Goal: Task Accomplishment & Management: Use online tool/utility

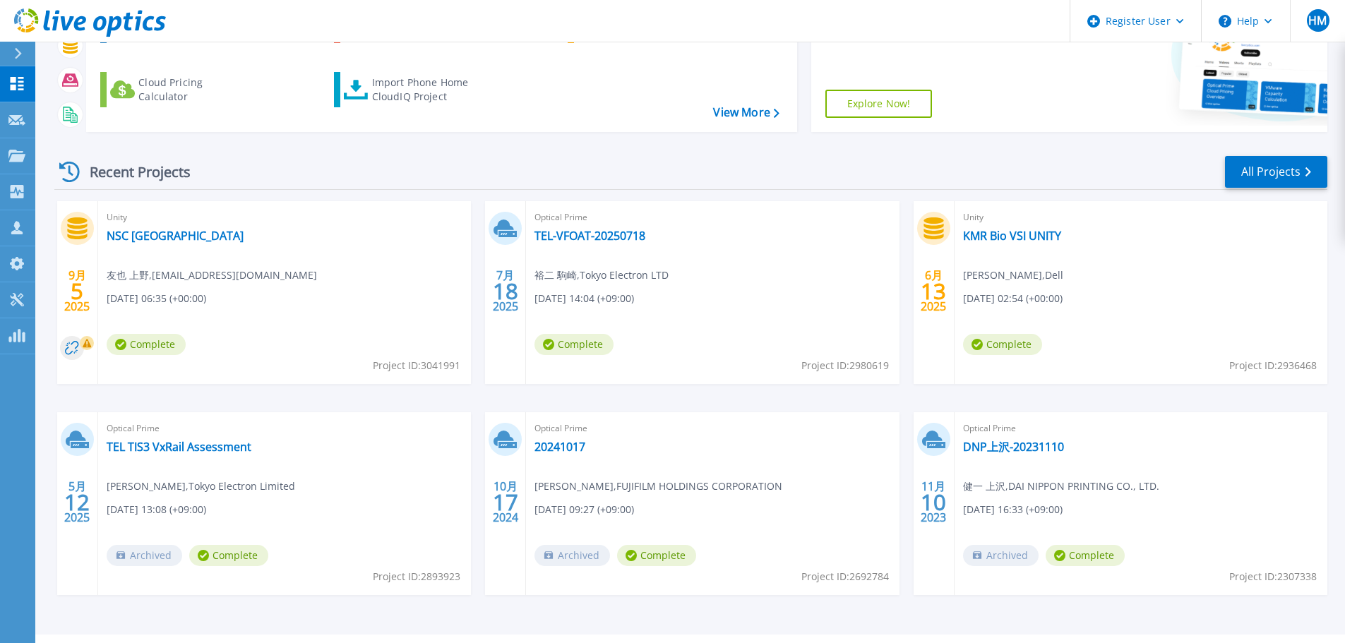
scroll to position [165, 0]
click at [259, 391] on div "9月 5 2025 Unity NSC Wakayama VSI 友也 上野 , mizuochi.daisuke.5qm@jp.nssol.nipponst…" at bounding box center [685, 412] width 1284 height 422
click at [125, 450] on link "TEL TIS3 VxRail Assessment" at bounding box center [179, 446] width 145 height 14
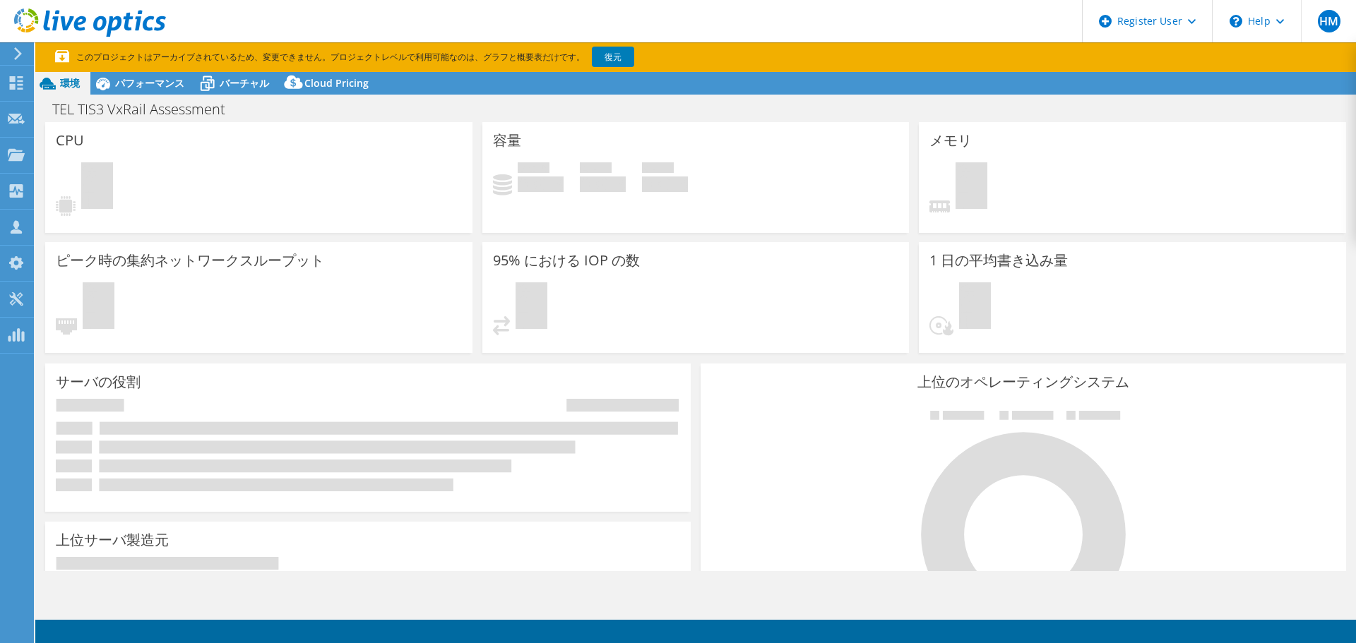
select select "[GEOGRAPHIC_DATA]"
select select "JPY"
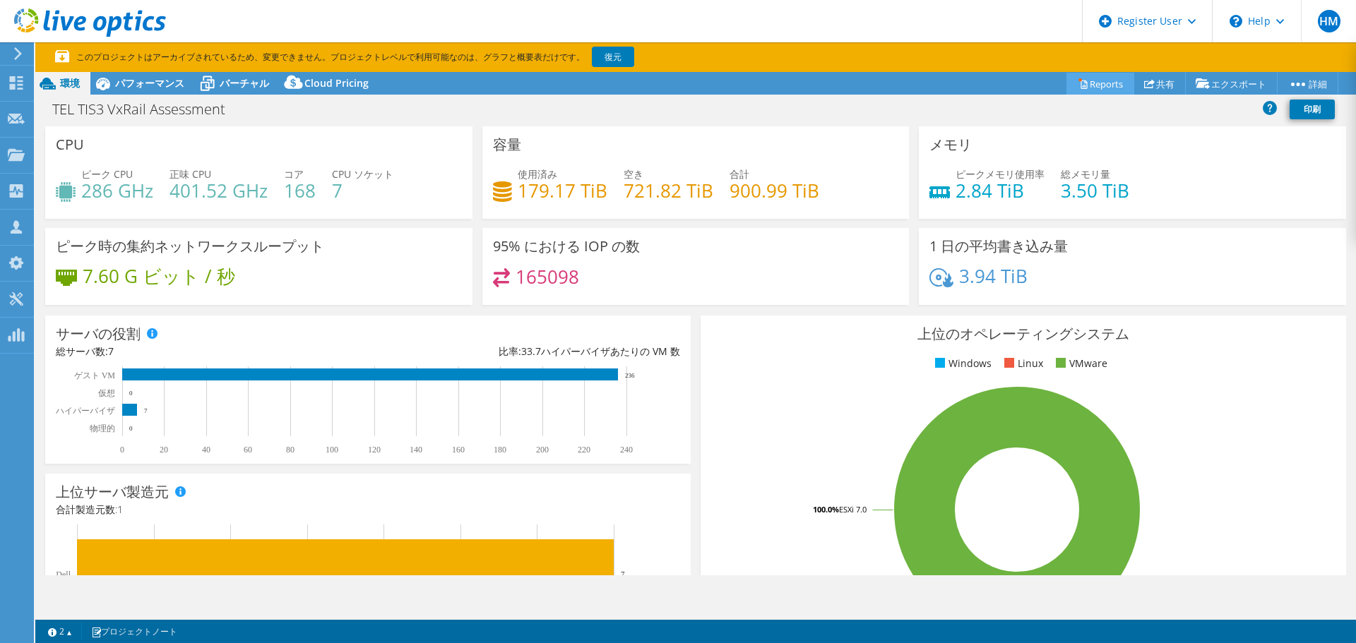
click at [1105, 78] on link "Reports" at bounding box center [1100, 84] width 68 height 22
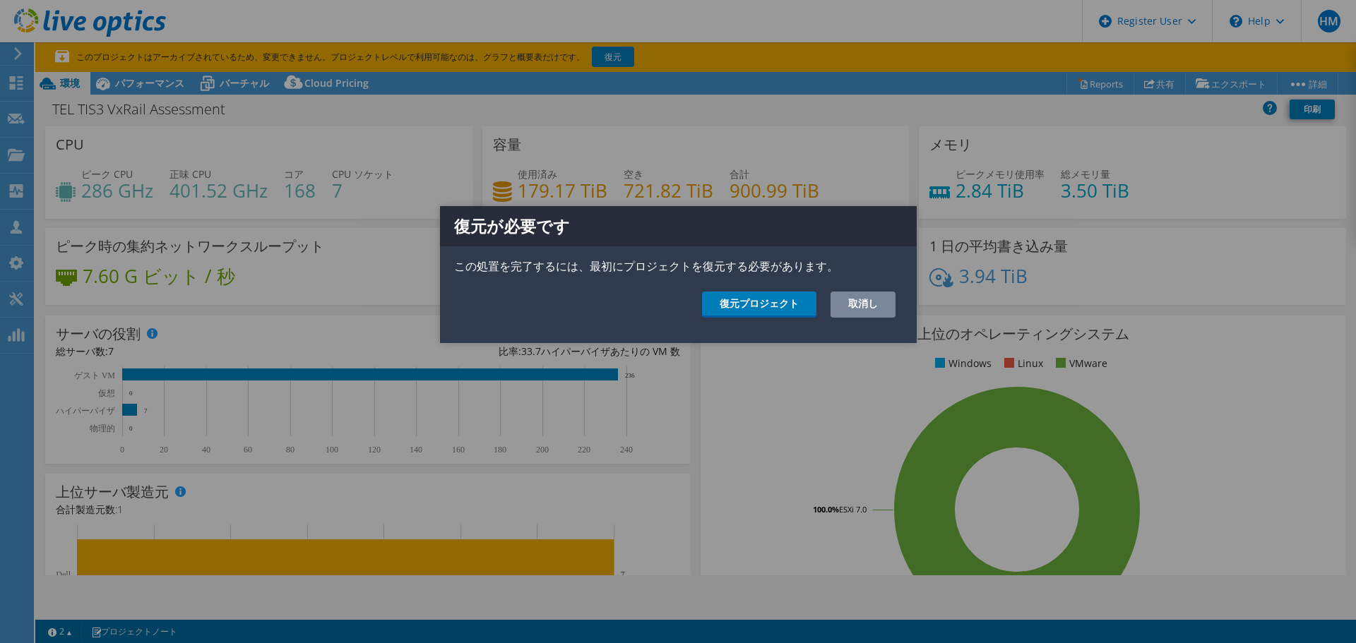
click at [872, 297] on link "取消し" at bounding box center [862, 305] width 65 height 26
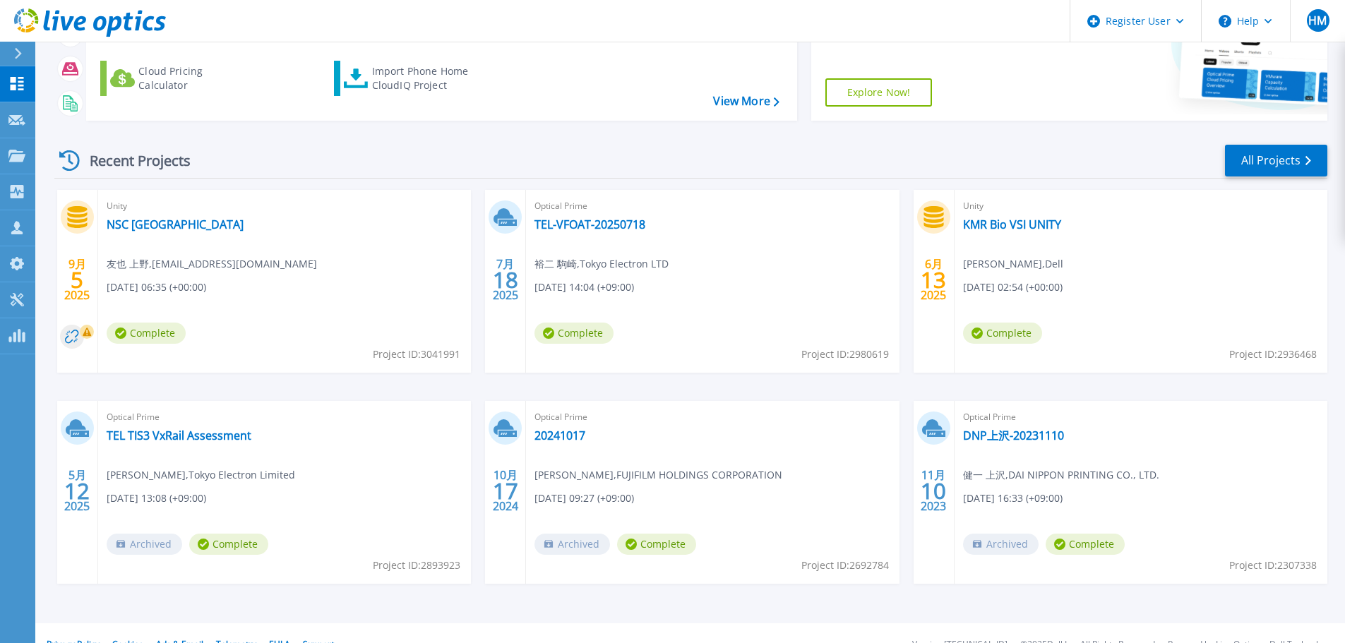
scroll to position [175, 0]
click at [426, 389] on div "9月 5 2025 Unity NSC Wakayama VSI 友也 上野 , mizuochi.daisuke.5qm@jp.nssol.nipponst…" at bounding box center [685, 402] width 1284 height 422
click at [903, 270] on div "9月 5 2025 Unity NSC Wakayama VSI 友也 上野 , mizuochi.daisuke.5qm@jp.nssol.nipponst…" at bounding box center [685, 402] width 1284 height 422
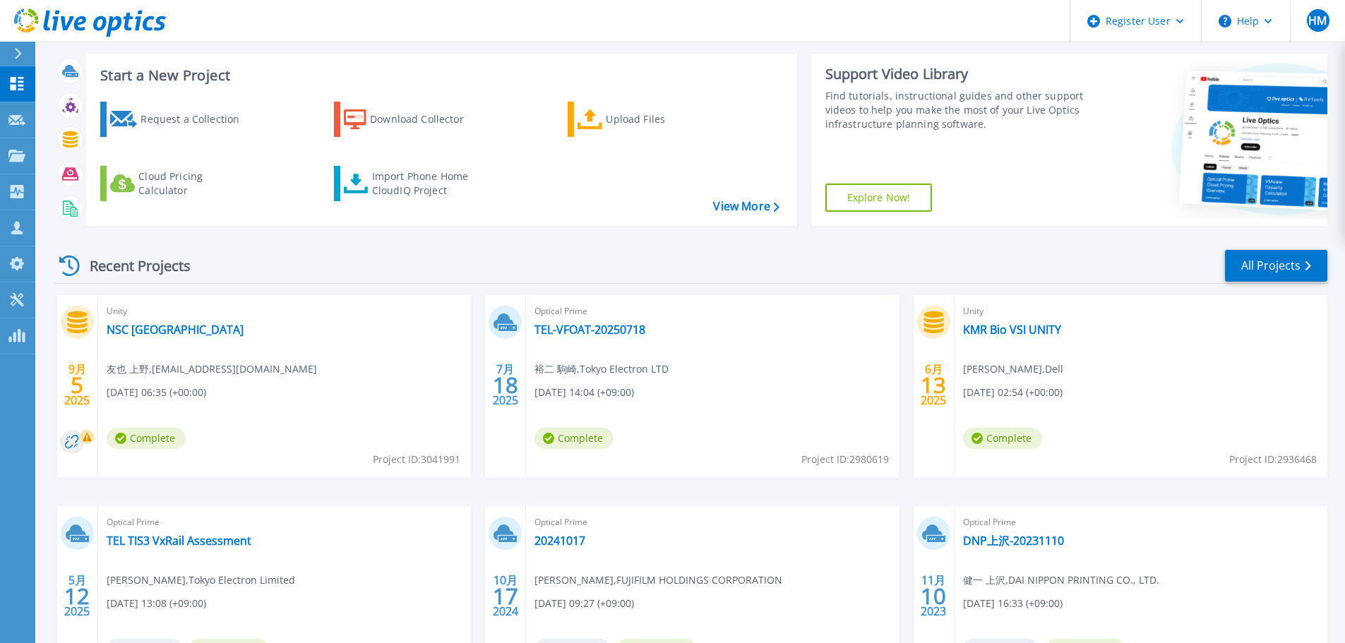
scroll to position [71, 0]
click at [384, 245] on div "Recent Projects All Projects 9月 5 2025 Unity NSC Wakayama VSI 友也 上野 , mizuochi.…" at bounding box center [690, 482] width 1273 height 491
click at [640, 114] on div "Upload Files" at bounding box center [662, 119] width 113 height 28
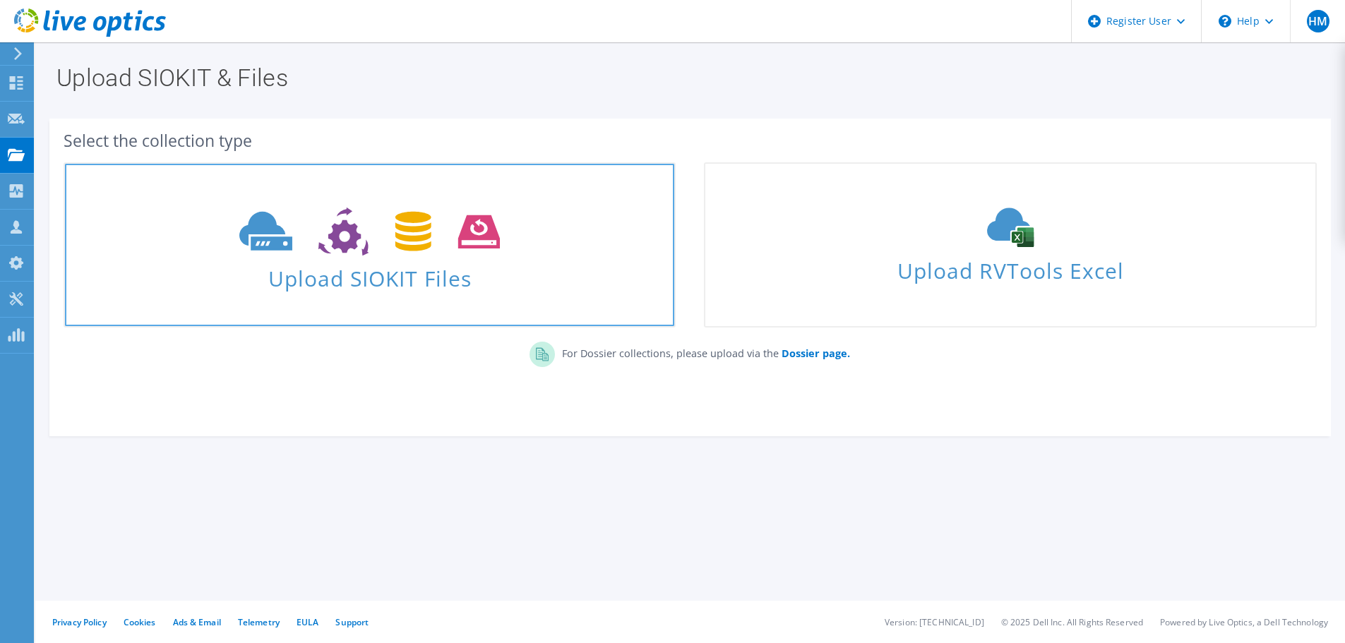
click at [564, 266] on span "Upload SIOKIT Files" at bounding box center [369, 274] width 609 height 30
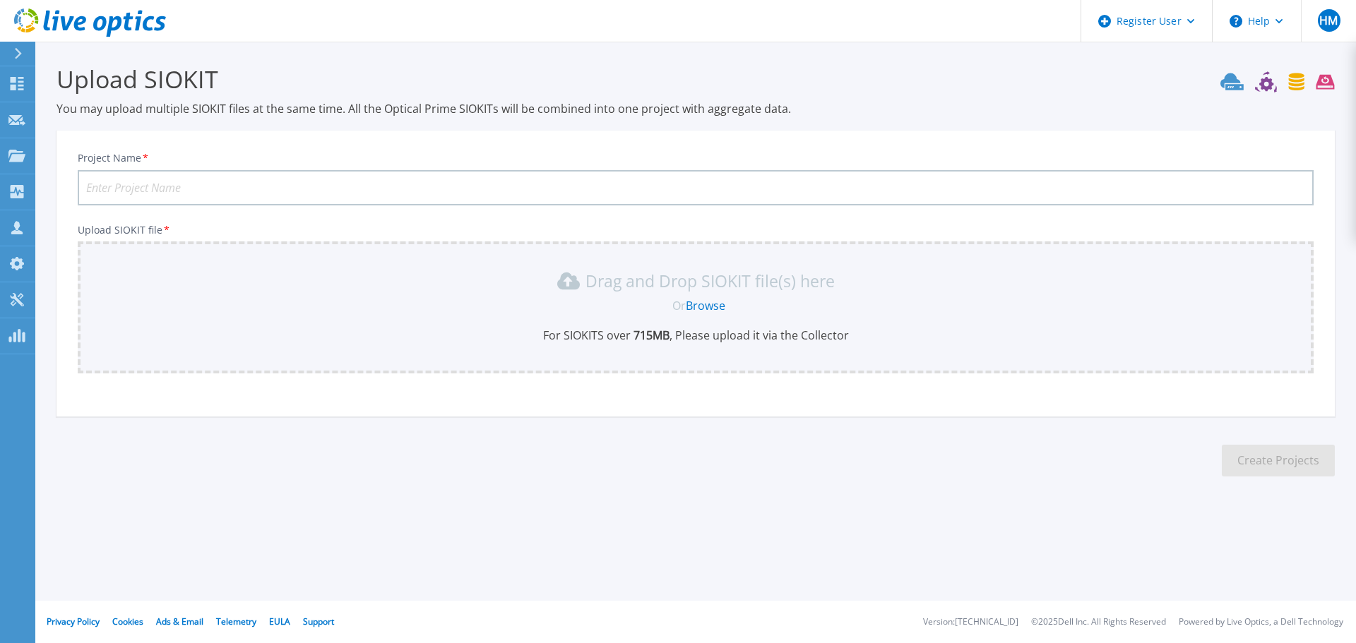
click at [234, 193] on input "Project Name *" at bounding box center [696, 187] width 1236 height 35
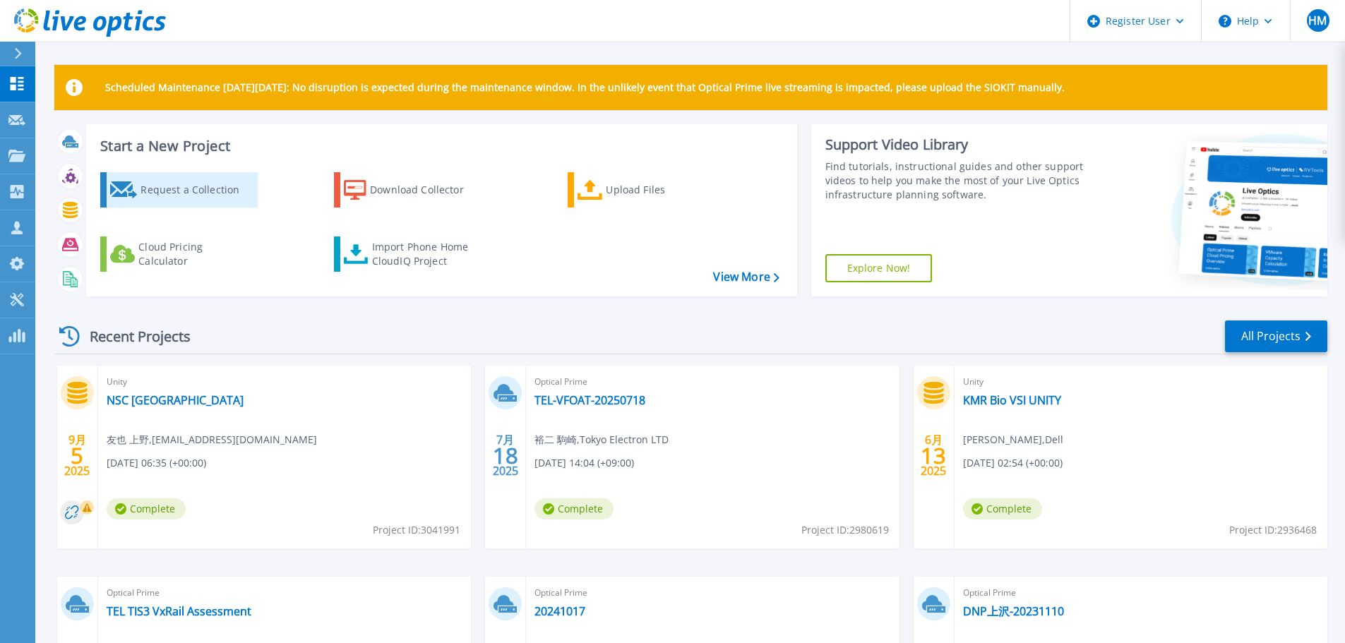
click at [191, 201] on div "Request a Collection" at bounding box center [197, 190] width 113 height 28
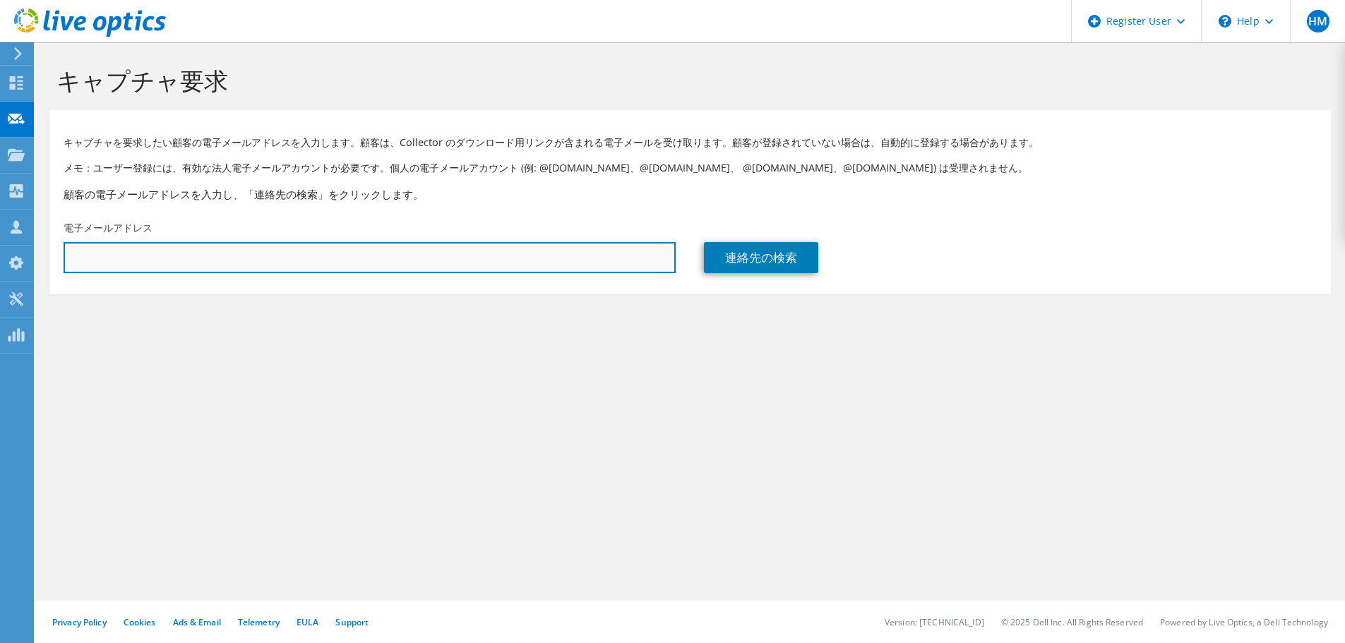
click at [355, 251] on input "text" at bounding box center [370, 257] width 612 height 31
type input "[EMAIL_ADDRESS][DOMAIN_NAME]"
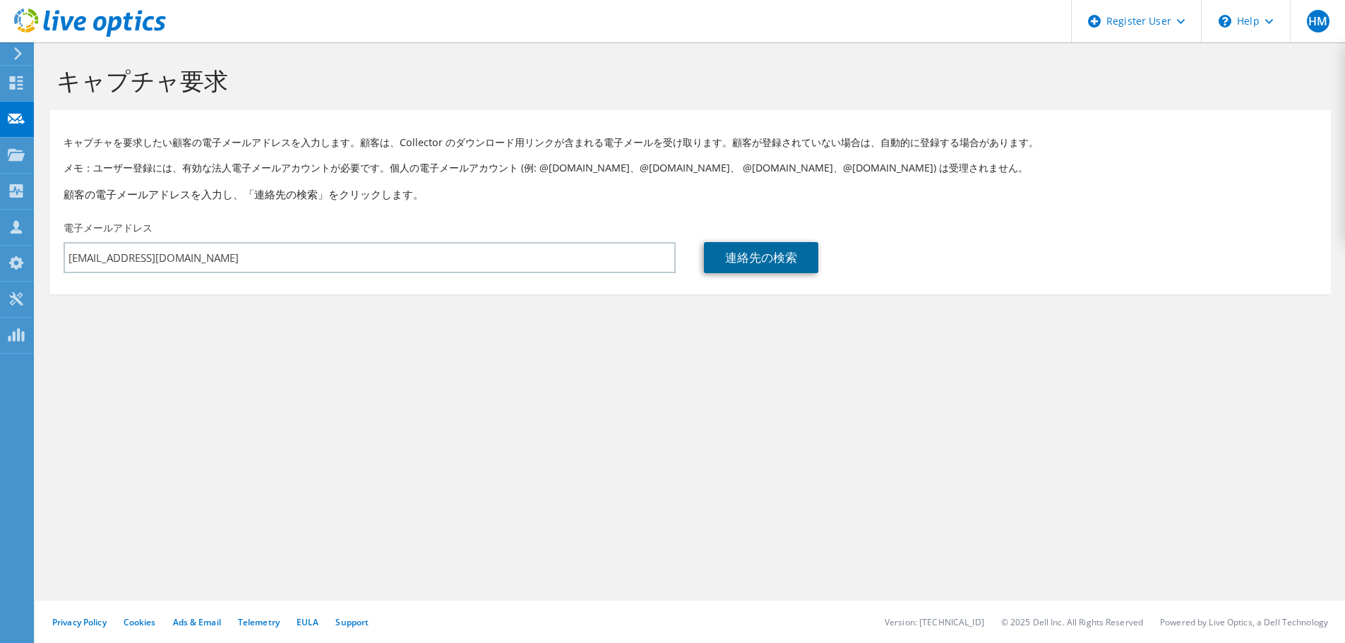
click at [743, 269] on link "連絡先の検索" at bounding box center [761, 257] width 114 height 31
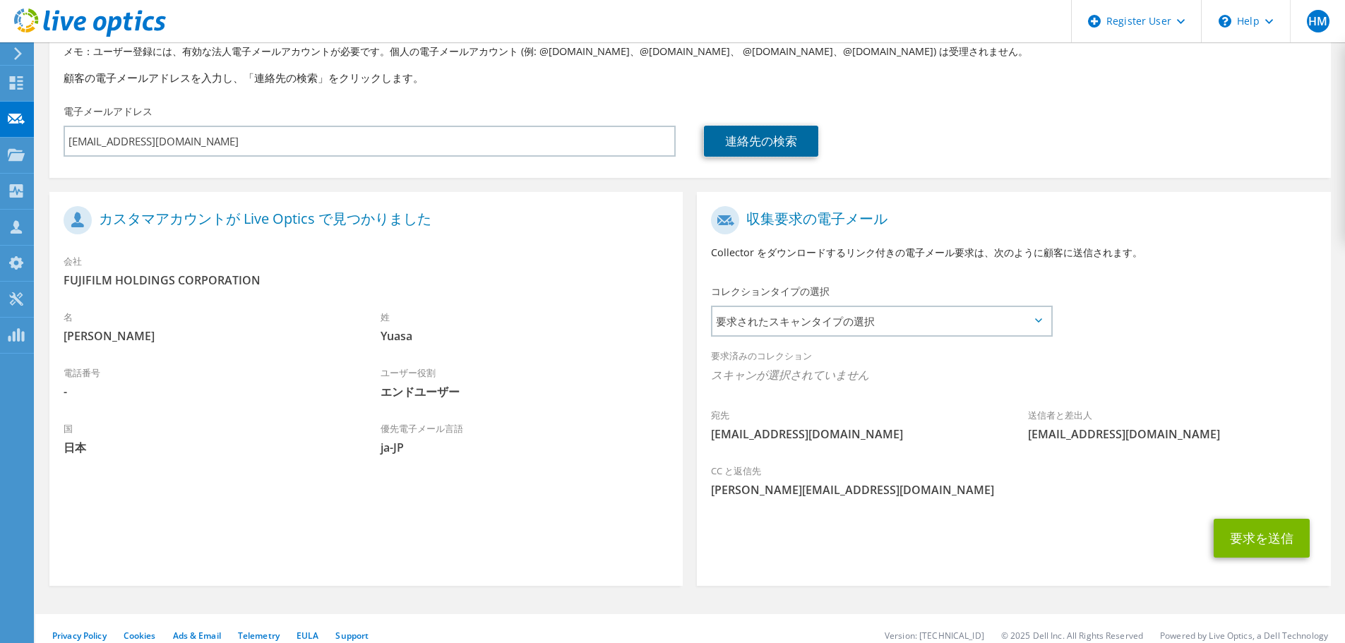
scroll to position [117, 0]
click at [831, 331] on span "要求されたスキャンタイプの選択" at bounding box center [881, 320] width 338 height 28
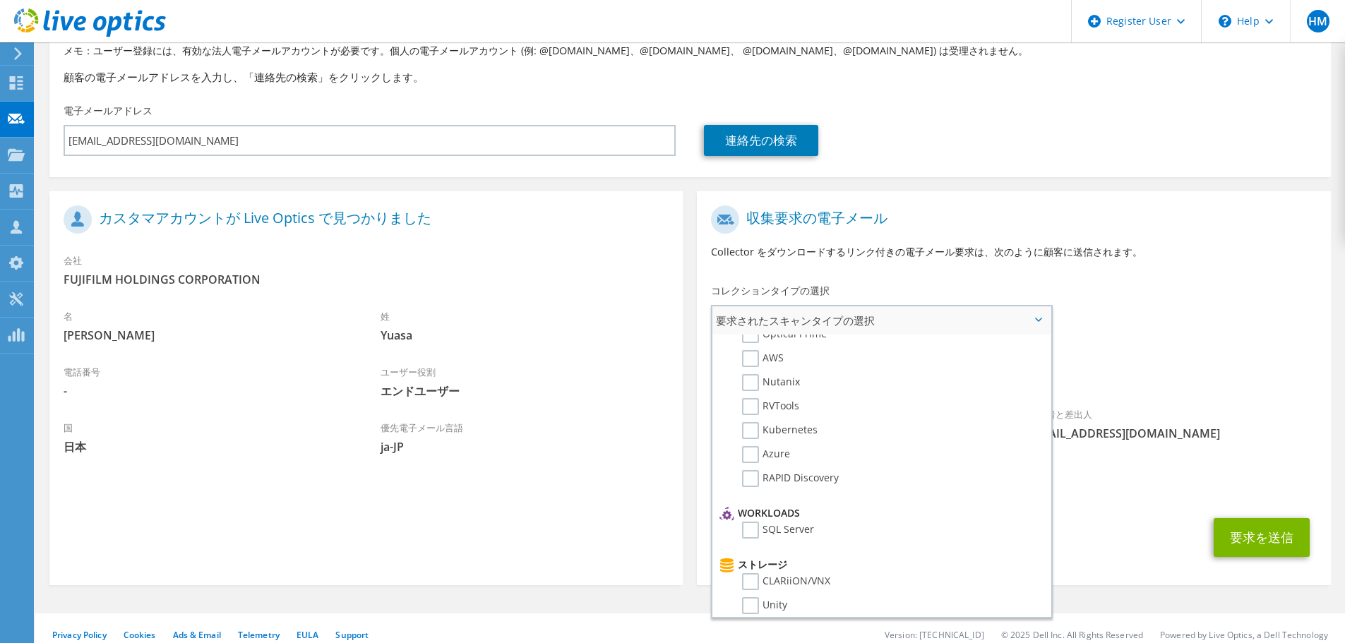
scroll to position [0, 0]
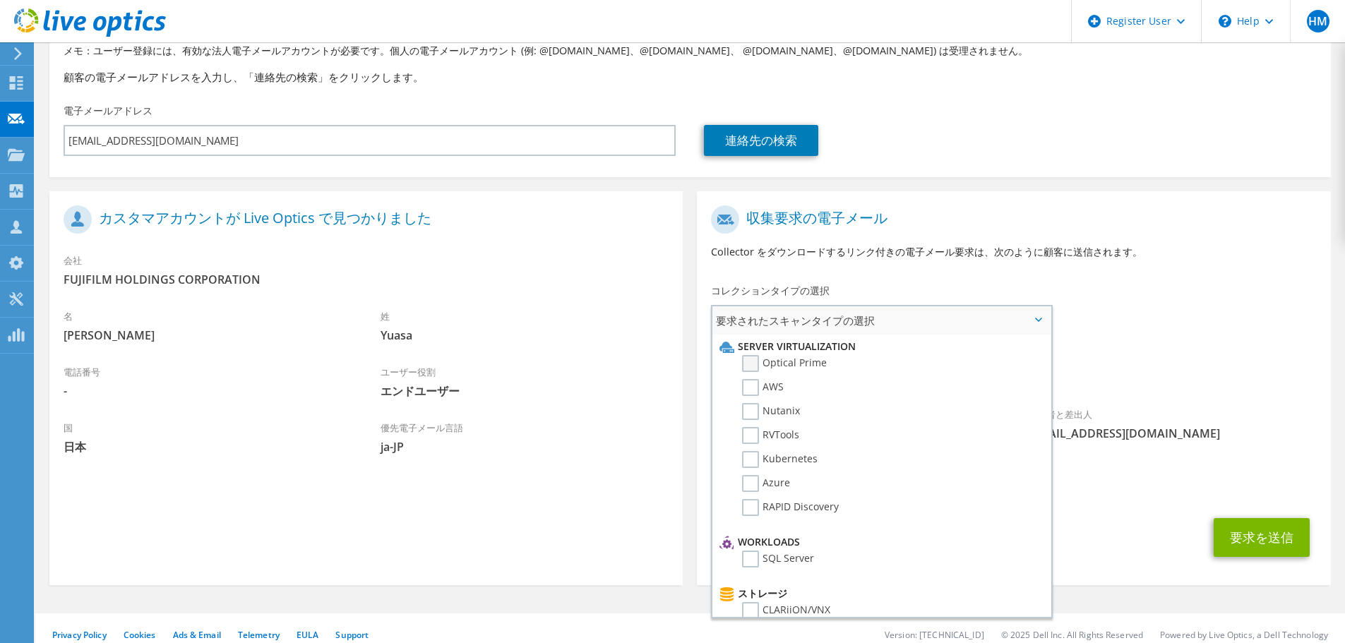
click at [751, 367] on label "Optical Prime" at bounding box center [784, 363] width 85 height 17
click at [0, 0] on input "Optical Prime" at bounding box center [0, 0] width 0 height 0
click at [1241, 338] on div "宛先 megumi.yuasa@fujifilm.com 送信者と差出人 liveoptics@liveoptics.com" at bounding box center [1013, 328] width 633 height 261
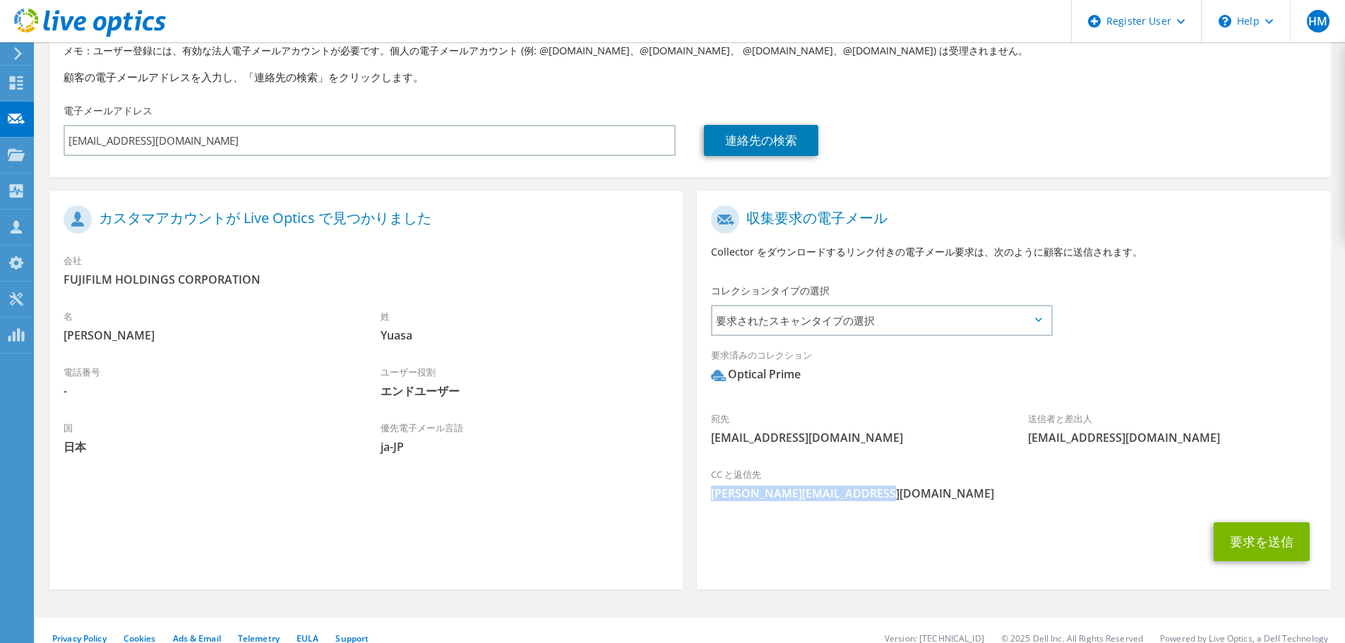
drag, startPoint x: 893, startPoint y: 491, endPoint x: 710, endPoint y: 494, distance: 182.2
click at [710, 494] on div "CC と返信先 Hirofumi.Matsumoto@dell.com" at bounding box center [1013, 484] width 633 height 49
click at [813, 530] on div "要求を送信" at bounding box center [1013, 541] width 633 height 53
click at [624, 522] on section "カスタマアカウントが Live Optics で見つかりました 会社 FUJIFILM HOLDINGS CORPORATION 名 Megumi 姓 Yua…" at bounding box center [365, 390] width 633 height 398
click at [611, 254] on div "会社 FUJIFILM HOLDINGS CORPORATION" at bounding box center [365, 270] width 633 height 49
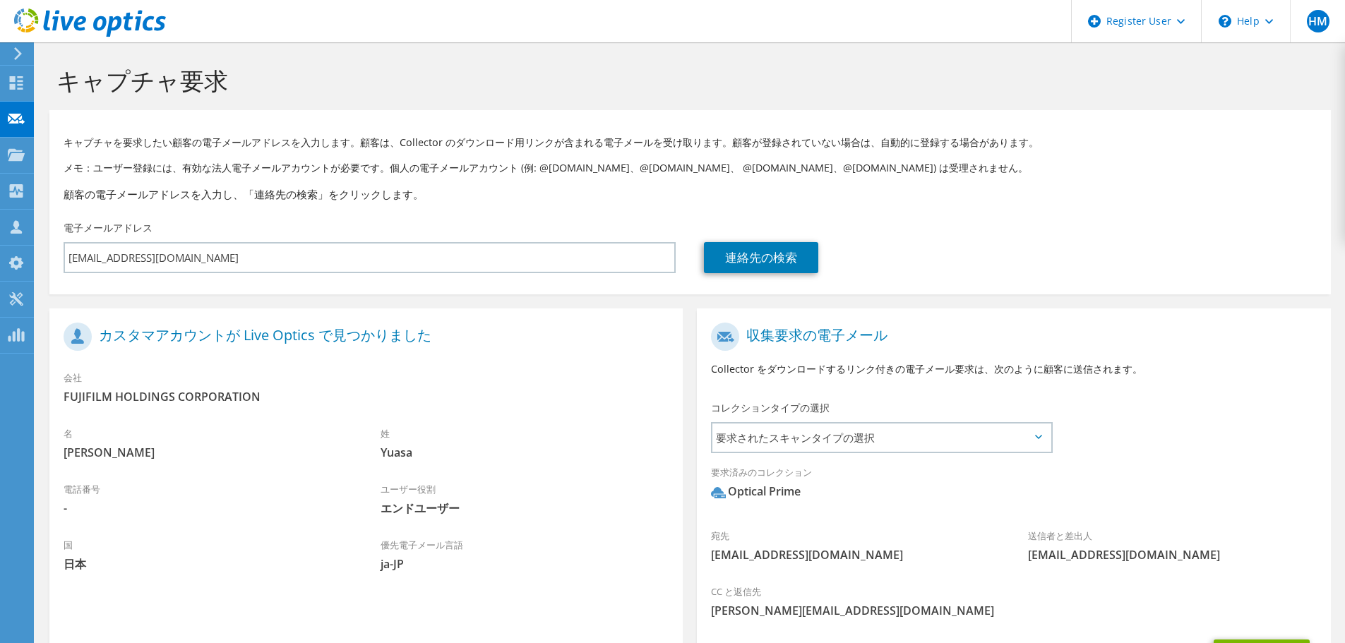
click at [155, 19] on icon at bounding box center [90, 22] width 152 height 29
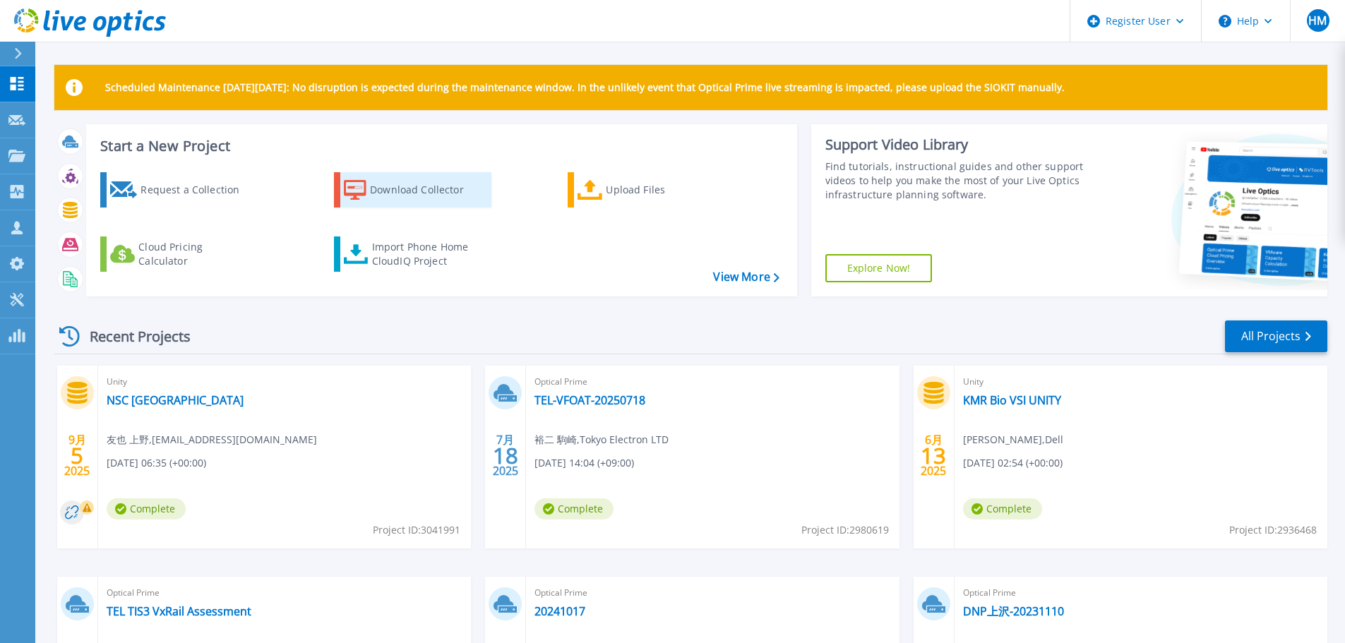
click at [417, 204] on link "Download Collector" at bounding box center [412, 189] width 157 height 35
click at [470, 335] on div "Recent Projects All Projects" at bounding box center [690, 336] width 1273 height 35
click at [477, 544] on div "9月 5 2025 Unity NSC Wakayama VSI 友也 上野 , mizuochi.daisuke.5qm@jp.nssol.nipponst…" at bounding box center [685, 577] width 1284 height 422
click at [507, 305] on div "Start a New Project Request a Collection Download Collector Upload Files Cloud …" at bounding box center [690, 216] width 1273 height 184
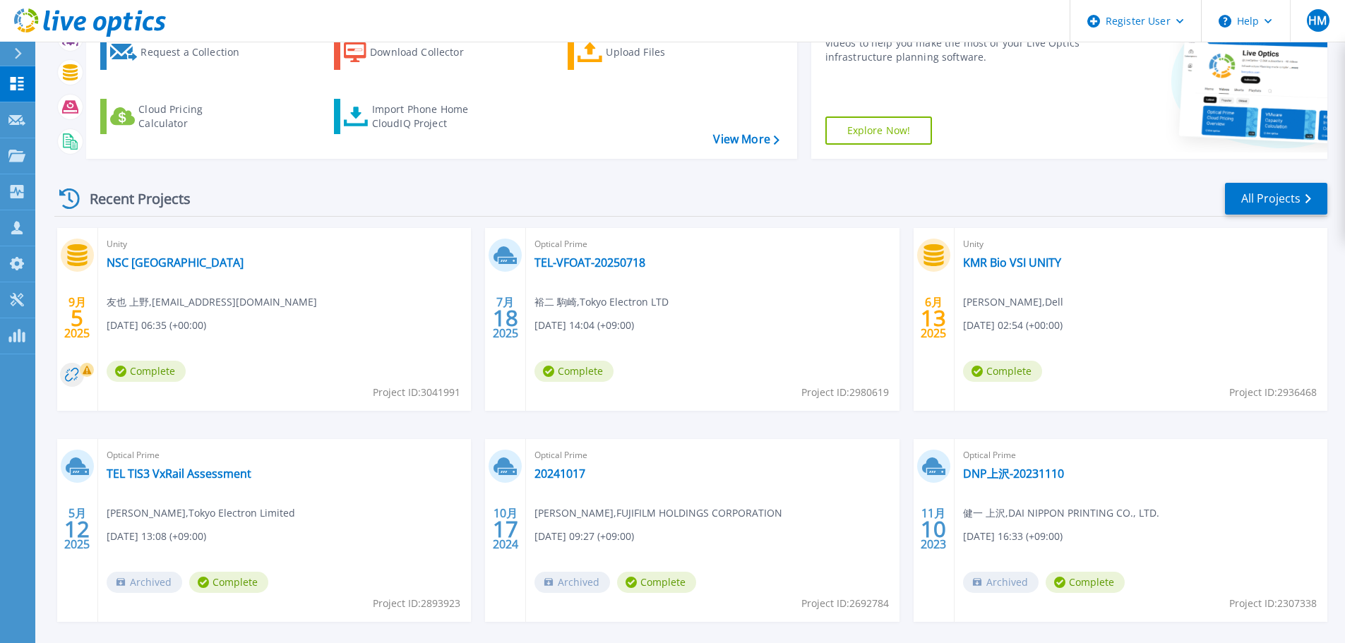
scroll to position [137, 0]
click at [585, 215] on div "Recent Projects All Projects" at bounding box center [690, 199] width 1273 height 35
click at [590, 270] on link "TEL-VFOAT-20250718" at bounding box center [590, 263] width 111 height 14
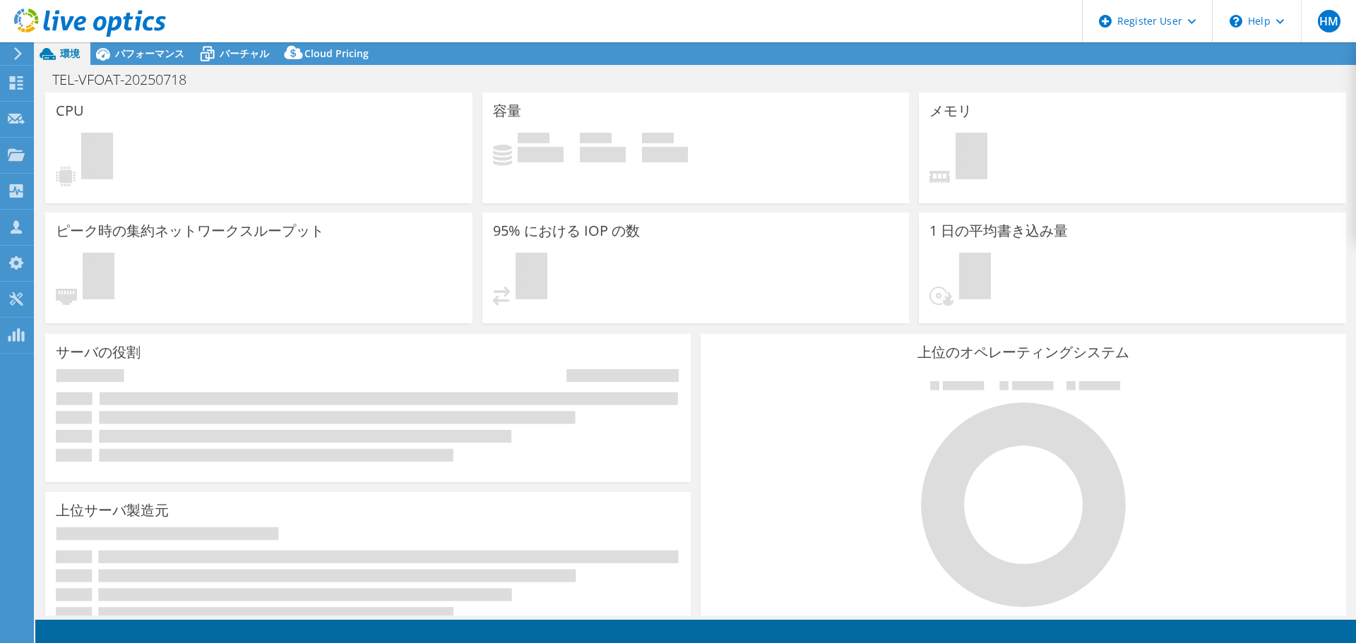
select select "[GEOGRAPHIC_DATA]"
select select "USD"
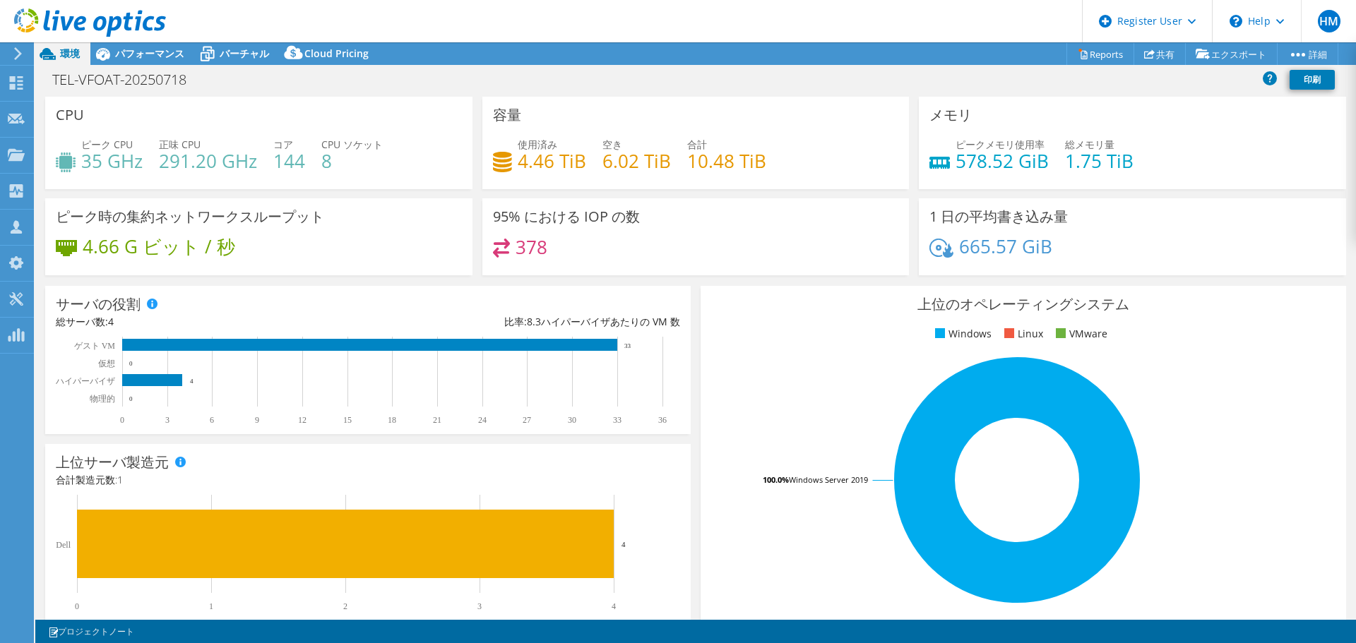
click at [477, 78] on div "TEL-VFOAT-20250718 印刷" at bounding box center [695, 79] width 1320 height 26
click at [1103, 56] on link "Reports" at bounding box center [1100, 54] width 68 height 22
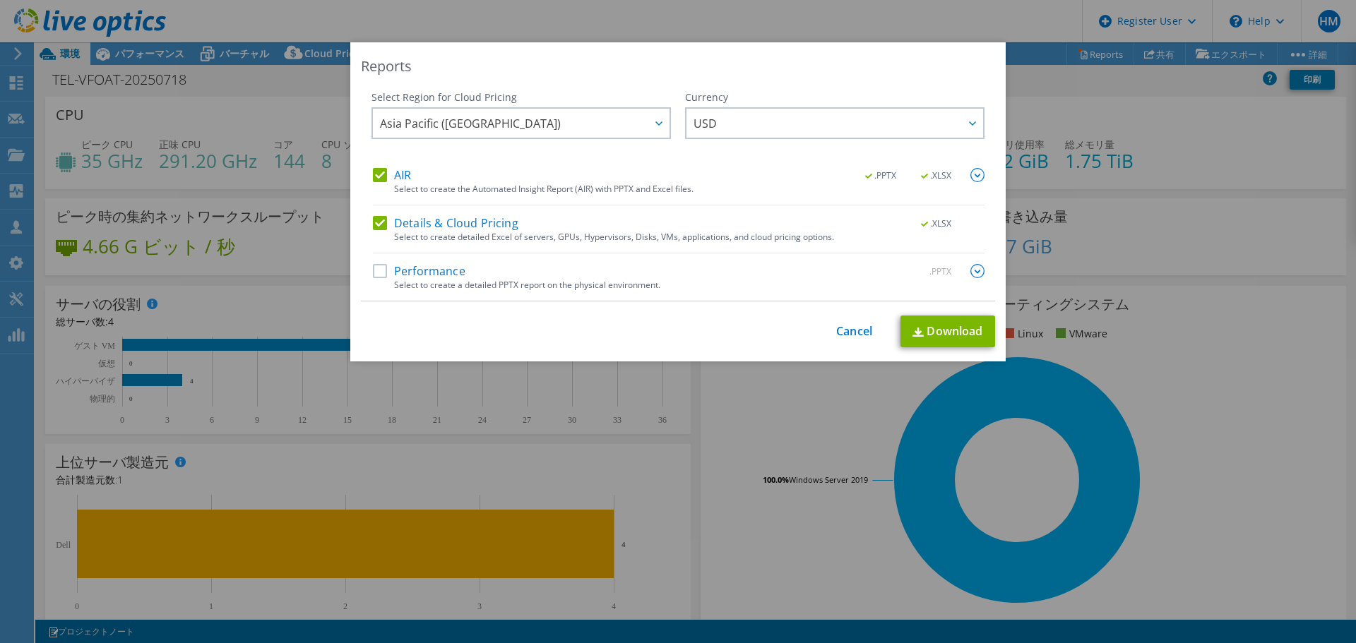
click at [374, 278] on label "Performance" at bounding box center [419, 271] width 93 height 14
click at [0, 0] on input "Performance" at bounding box center [0, 0] width 0 height 0
click at [975, 171] on img at bounding box center [977, 175] width 14 height 14
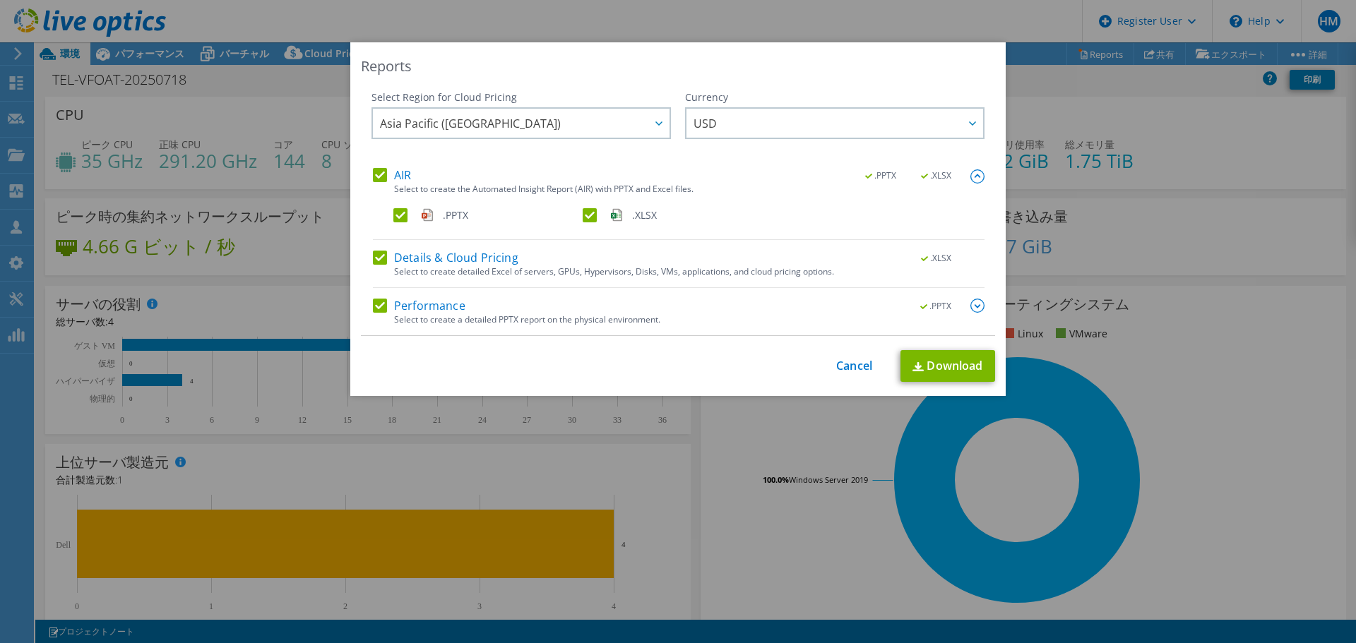
click at [971, 175] on img at bounding box center [977, 176] width 14 height 14
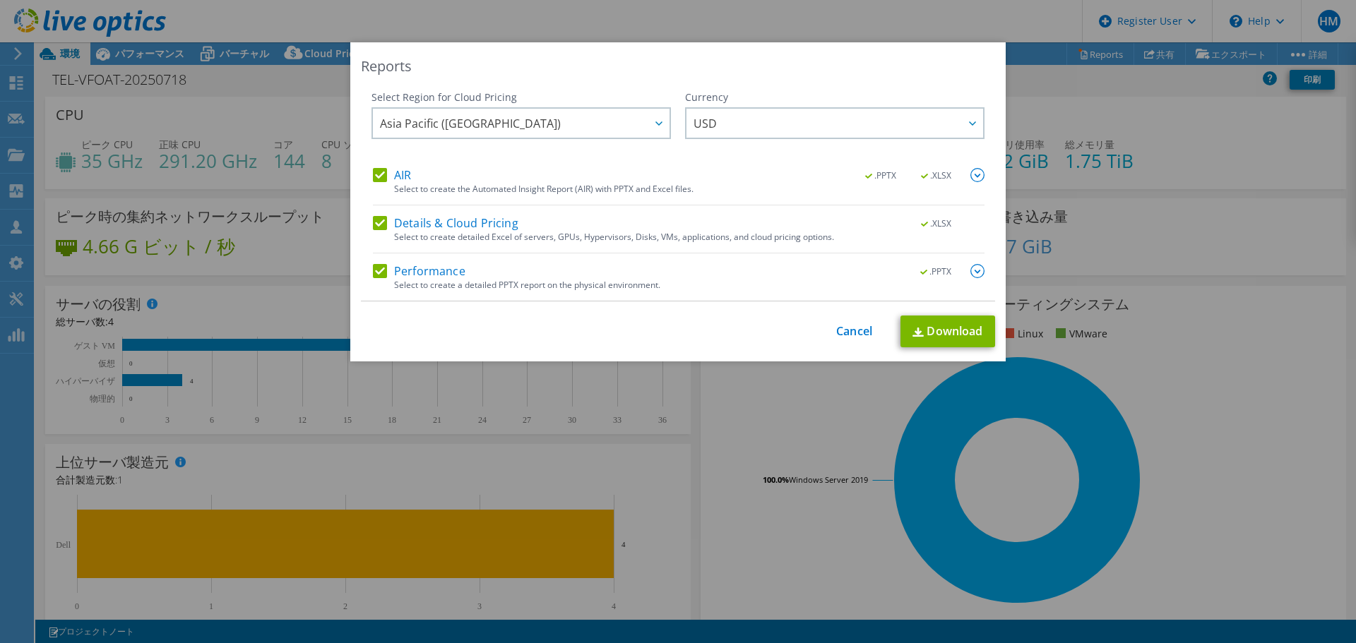
click at [970, 273] on img at bounding box center [977, 271] width 14 height 14
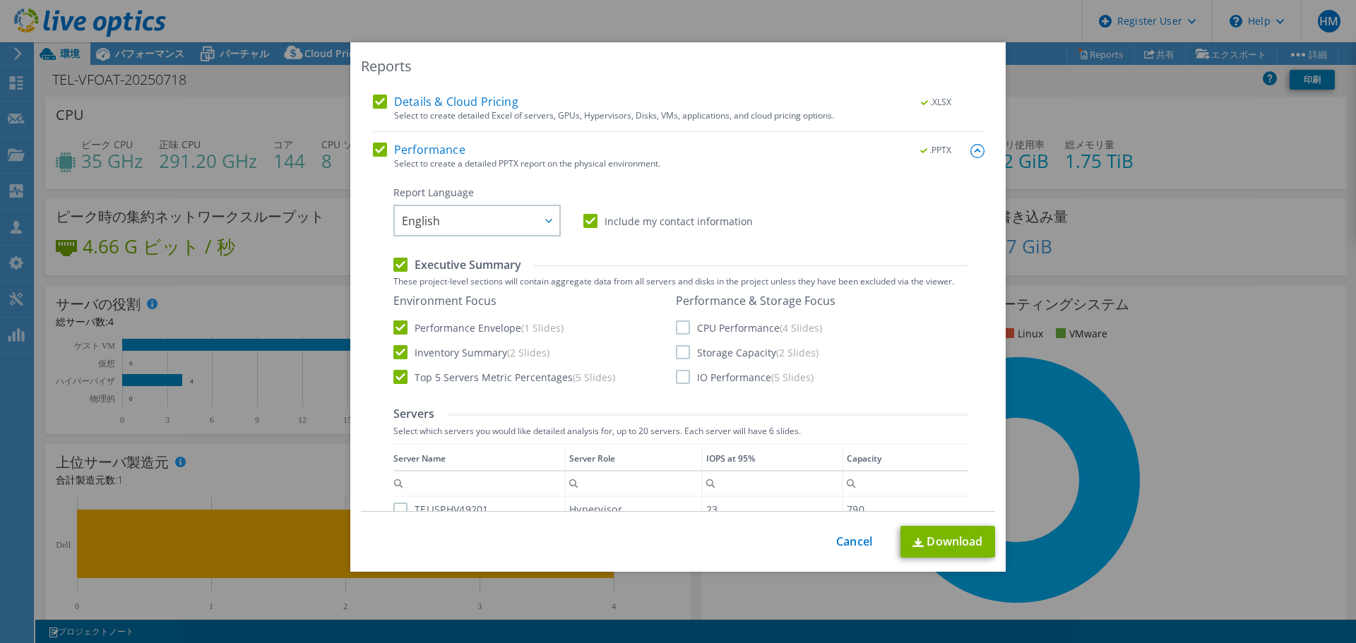
scroll to position [122, 0]
click at [523, 220] on span "English" at bounding box center [480, 219] width 157 height 29
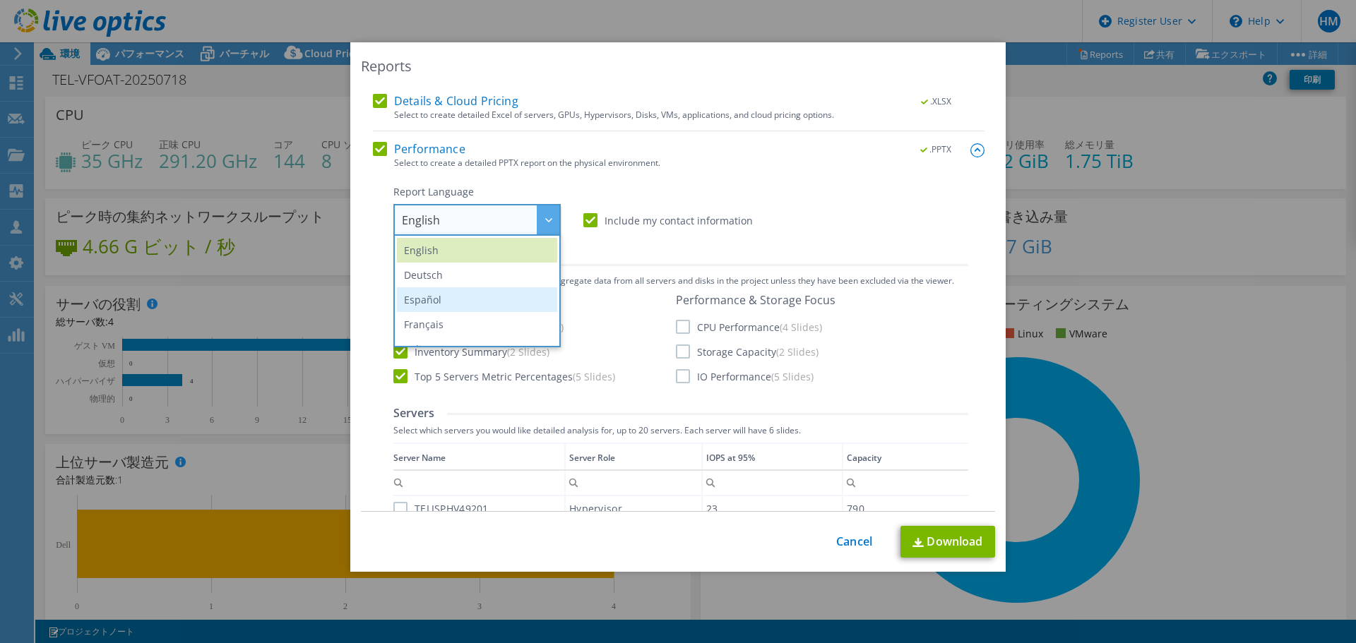
scroll to position [166, 0]
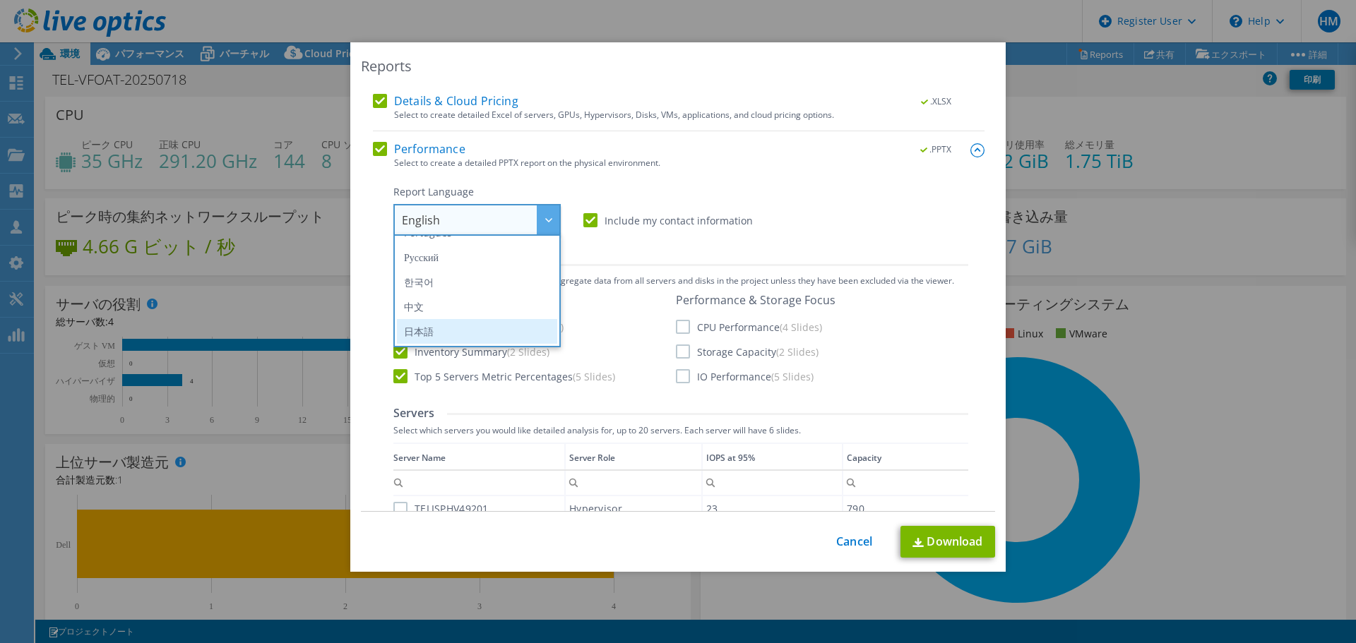
click at [427, 333] on li "日本語" at bounding box center [477, 331] width 160 height 25
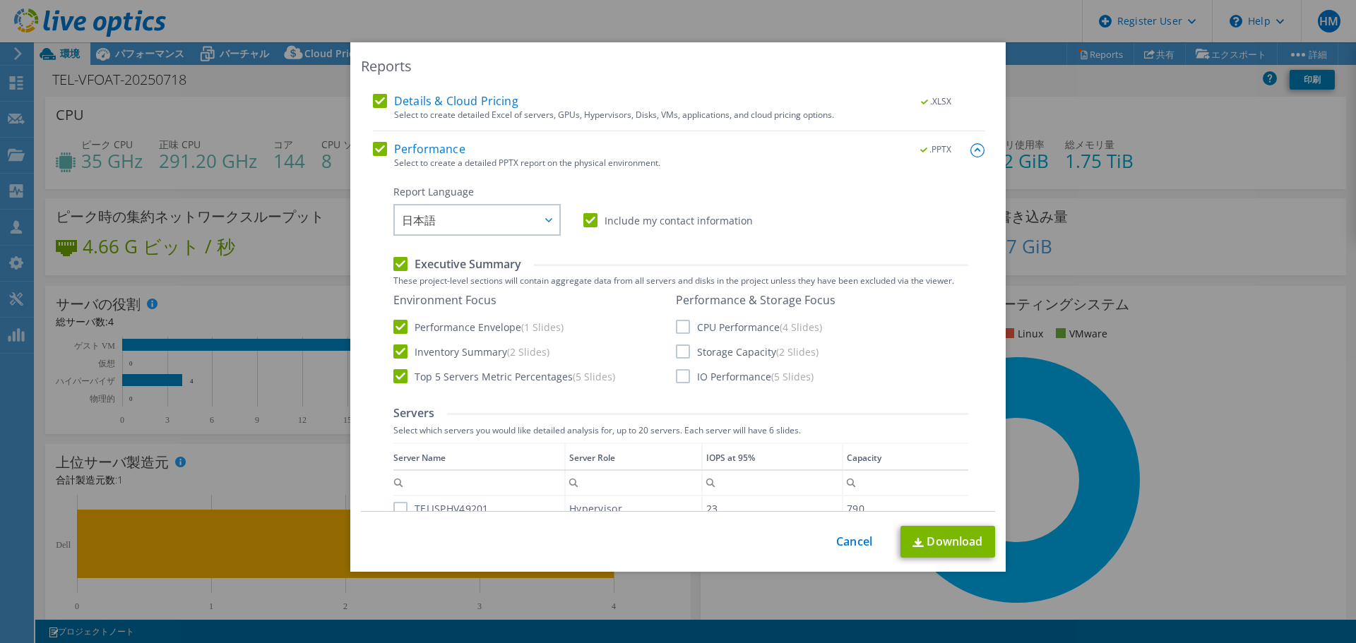
click at [676, 327] on label "CPU Performance (4 Slides)" at bounding box center [749, 327] width 146 height 14
click at [0, 0] on input "CPU Performance (4 Slides)" at bounding box center [0, 0] width 0 height 0
click at [679, 347] on label "Storage Capacity (2 Slides)" at bounding box center [747, 352] width 143 height 14
click at [0, 0] on input "Storage Capacity (2 Slides)" at bounding box center [0, 0] width 0 height 0
click at [681, 373] on label "IO Performance (5 Slides)" at bounding box center [745, 376] width 138 height 14
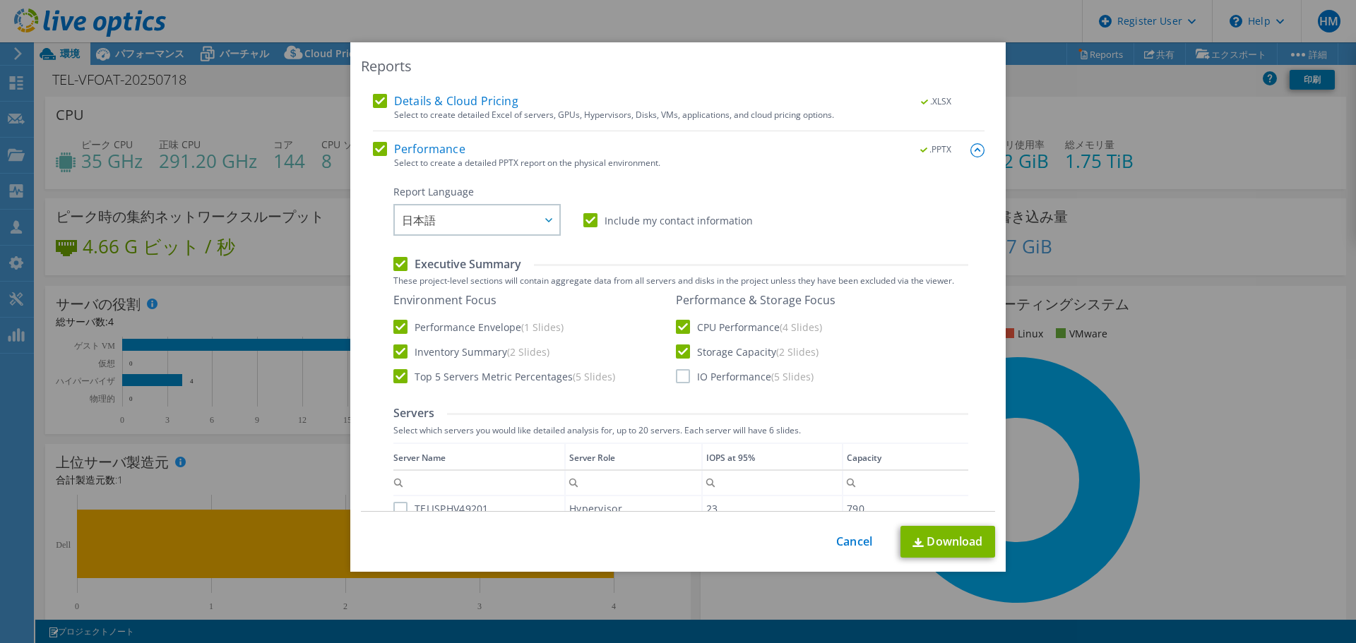
click at [0, 0] on input "IO Performance (5 Slides)" at bounding box center [0, 0] width 0 height 0
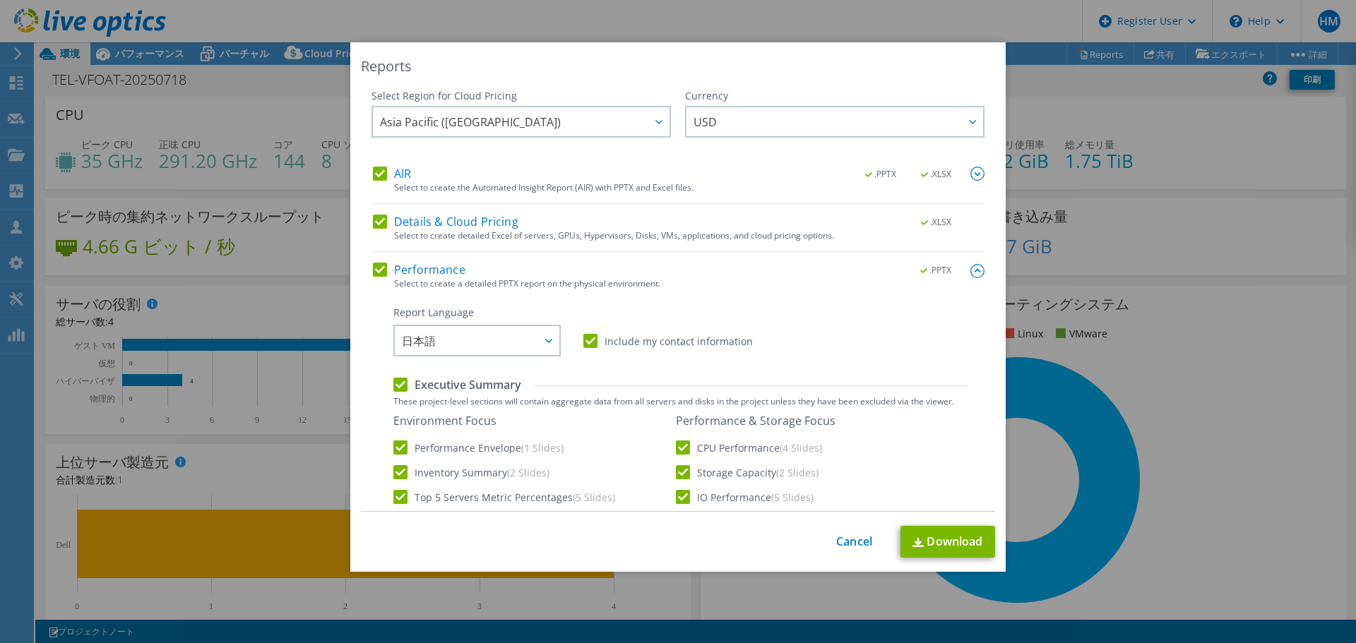
scroll to position [3, 0]
click at [795, 112] on span "USD" at bounding box center [838, 120] width 290 height 29
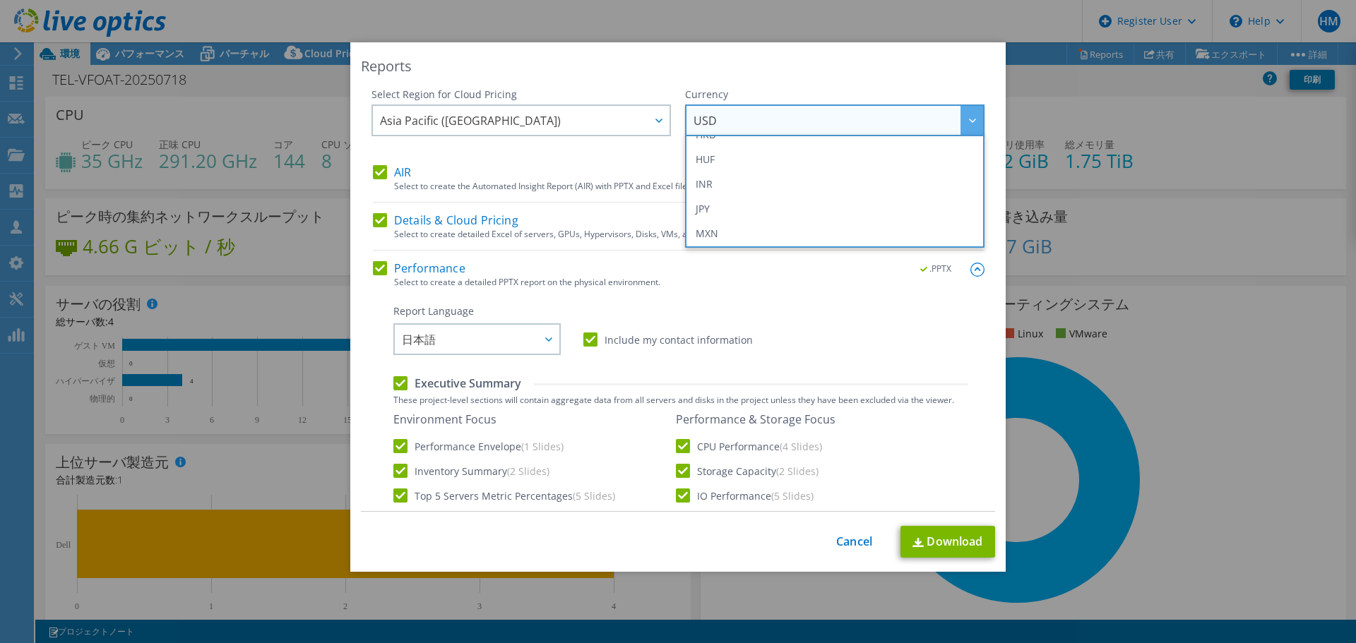
scroll to position [263, 0]
click at [727, 216] on li "JPY" at bounding box center [834, 209] width 292 height 25
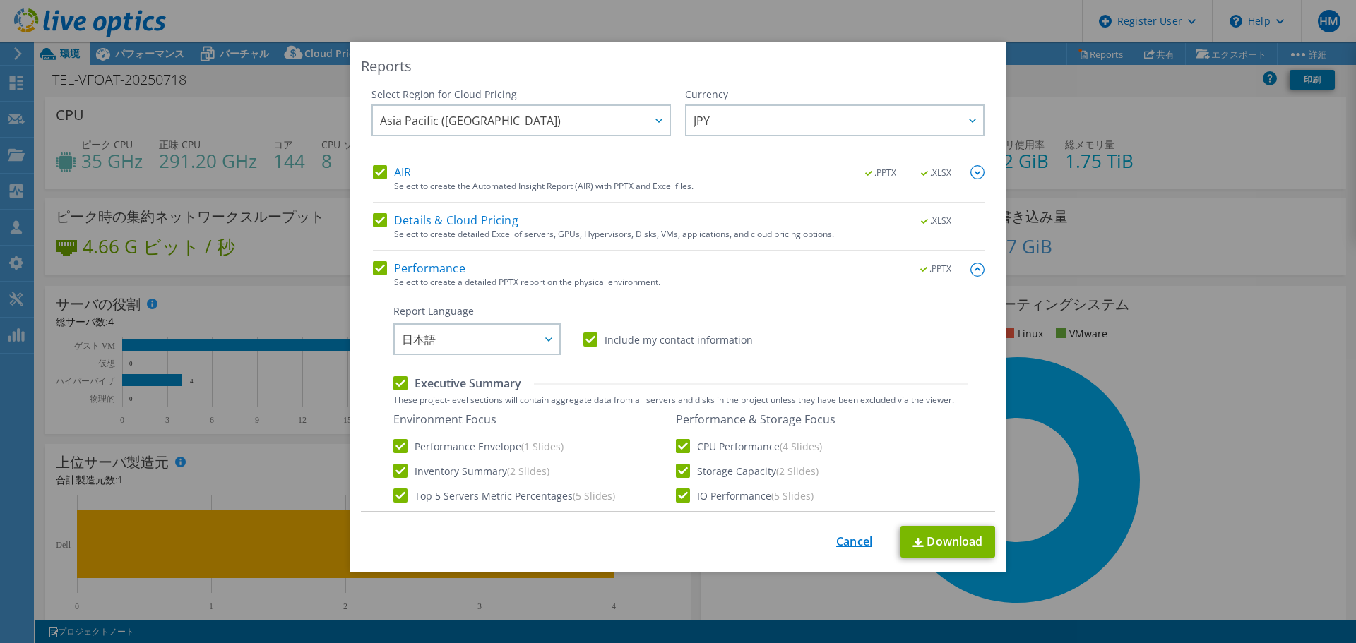
click at [847, 547] on link "Cancel" at bounding box center [854, 541] width 36 height 13
